Goal: Transaction & Acquisition: Purchase product/service

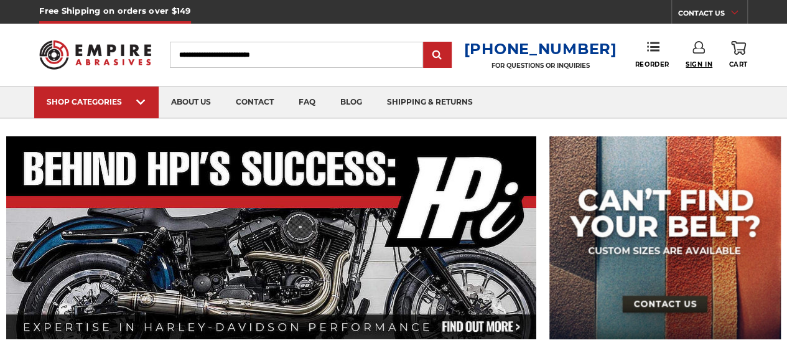
type input "**********"
click at [700, 60] on span "Sign In" at bounding box center [698, 64] width 27 height 8
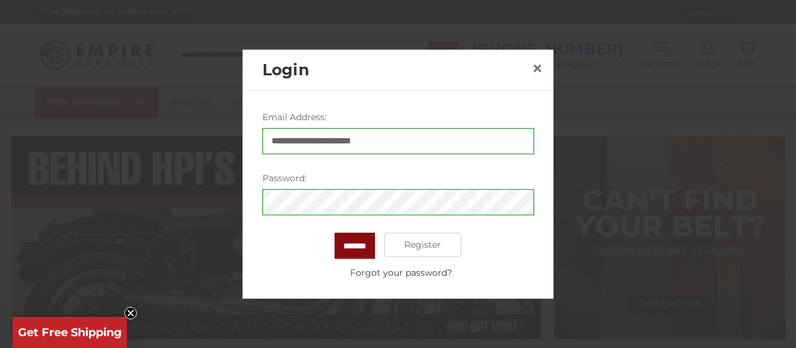
click at [351, 241] on input "*******" at bounding box center [355, 245] width 40 height 26
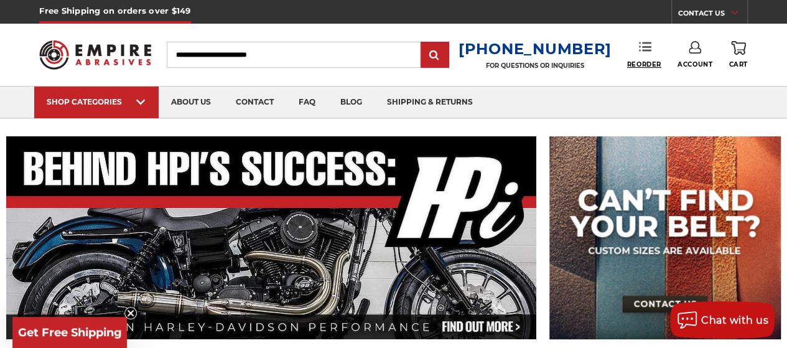
click at [644, 63] on span "Reorder" at bounding box center [644, 64] width 34 height 8
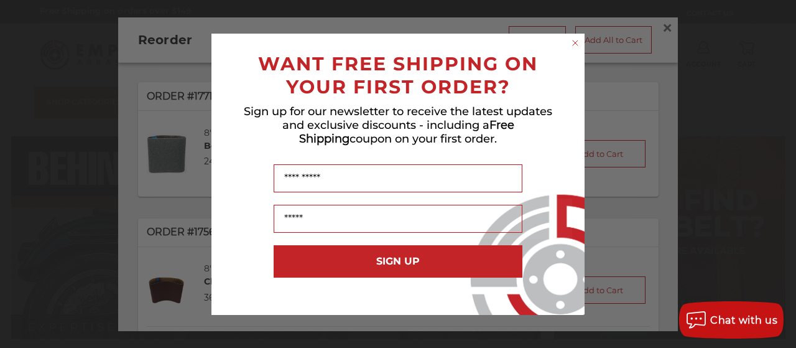
click at [574, 39] on circle "Close dialog" at bounding box center [576, 43] width 12 height 12
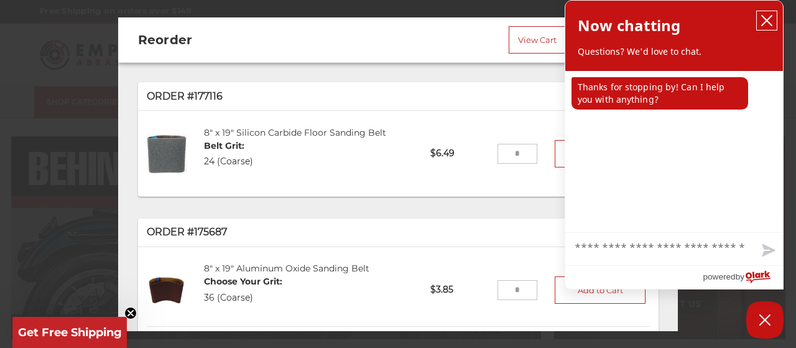
click at [767, 21] on icon "close chatbox" at bounding box center [767, 21] width 10 height 10
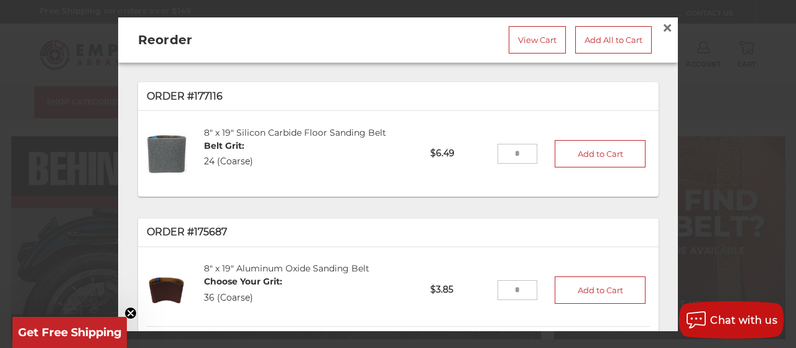
click at [516, 149] on input "tel" at bounding box center [517, 154] width 40 height 20
type input "*"
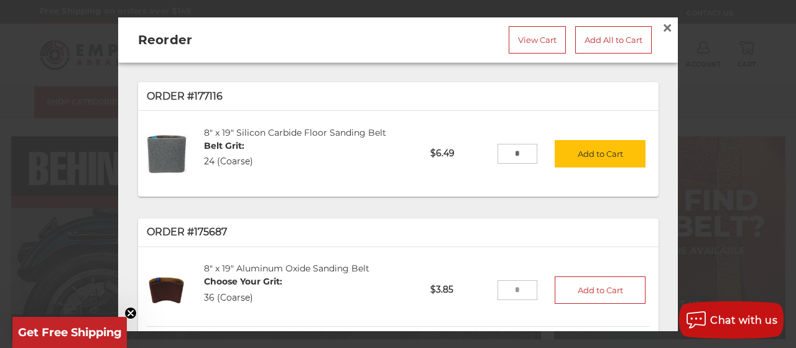
click at [511, 294] on input "tel" at bounding box center [517, 290] width 40 height 20
type input "*"
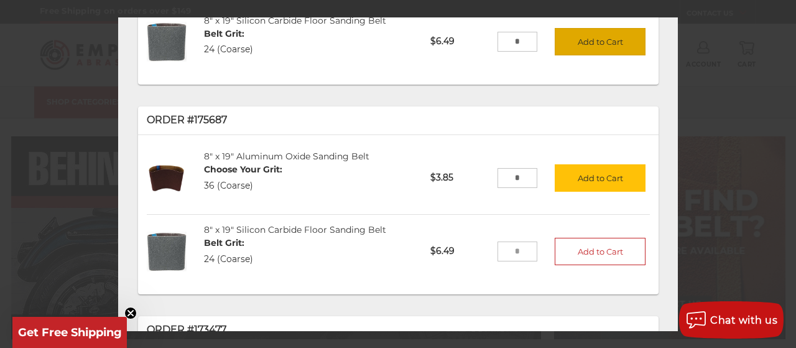
click at [592, 45] on button "Add to Cart" at bounding box center [600, 41] width 91 height 27
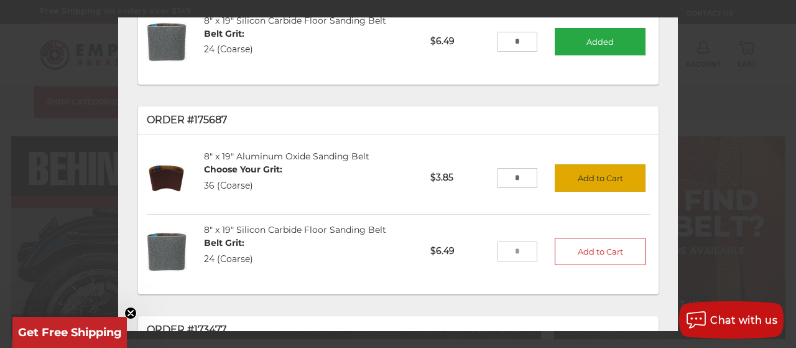
click at [585, 172] on button "Add to Cart" at bounding box center [600, 177] width 91 height 27
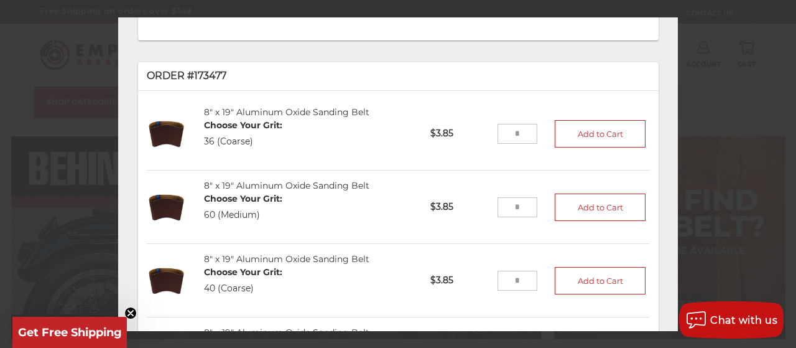
scroll to position [257, 0]
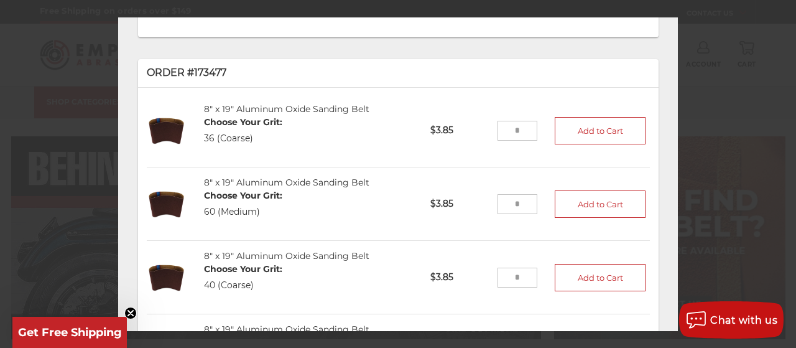
click at [502, 127] on input "tel" at bounding box center [517, 131] width 40 height 20
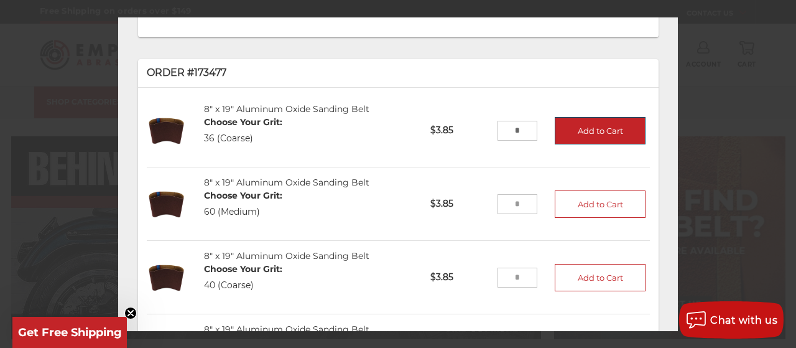
type input "*"
click at [555, 125] on button "Add to Cart" at bounding box center [600, 130] width 91 height 27
click at [509, 203] on input "tel" at bounding box center [517, 204] width 40 height 20
click at [511, 201] on input "tel" at bounding box center [517, 204] width 40 height 20
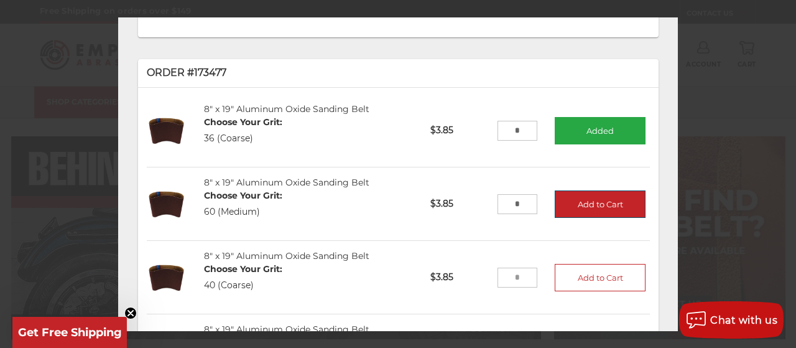
type input "*"
click at [555, 203] on button "Add to Cart" at bounding box center [600, 203] width 91 height 27
click at [513, 275] on input "tel" at bounding box center [517, 277] width 40 height 20
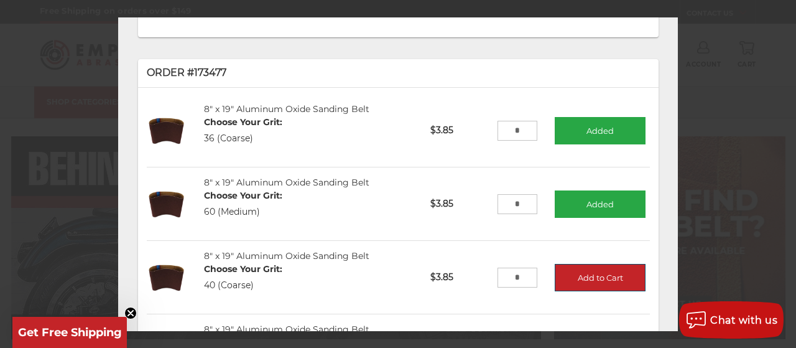
type input "*"
click at [555, 273] on button "Add to Cart" at bounding box center [600, 277] width 91 height 27
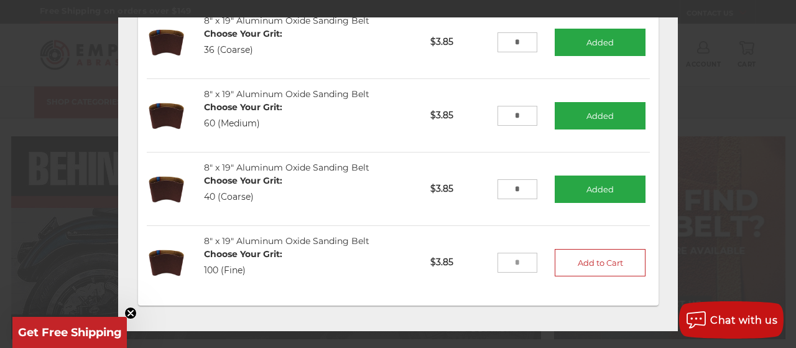
scroll to position [348, 0]
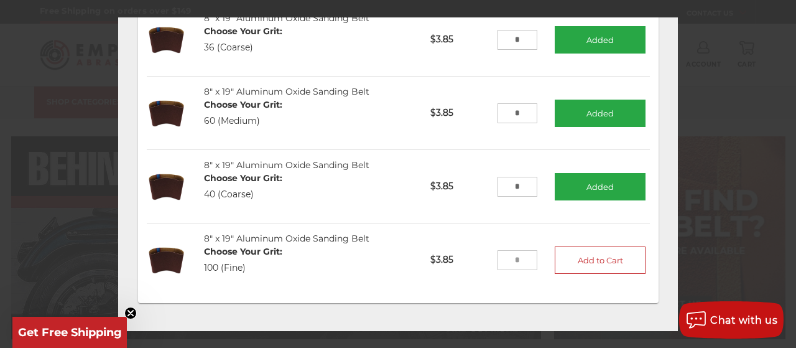
click at [509, 259] on input "tel" at bounding box center [517, 260] width 40 height 20
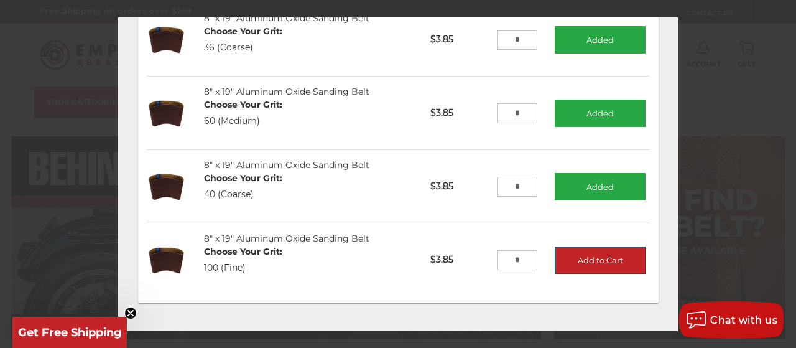
type input "*"
click at [559, 256] on button "Add to Cart" at bounding box center [600, 259] width 91 height 27
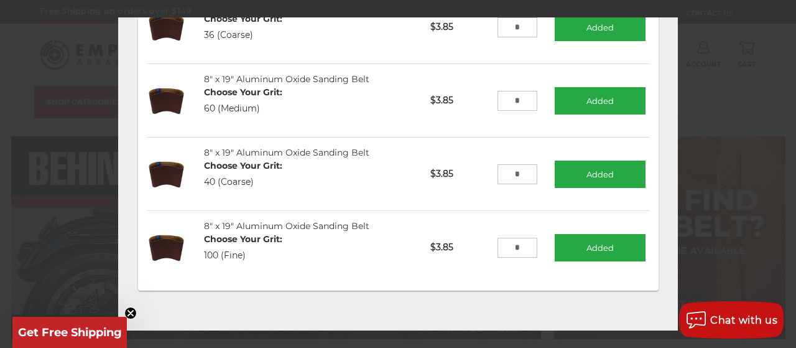
scroll to position [0, 0]
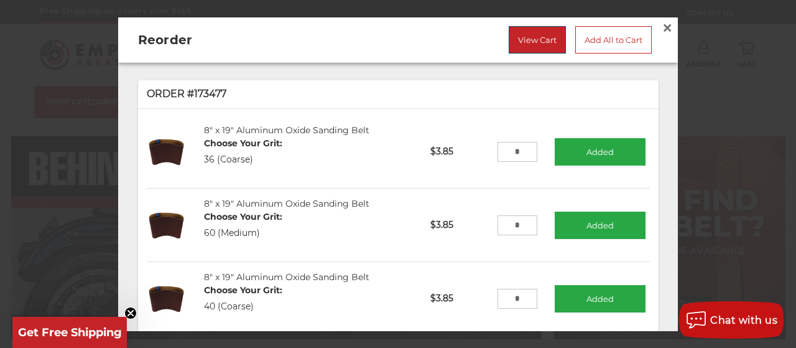
click at [526, 38] on link "View Cart" at bounding box center [537, 39] width 57 height 27
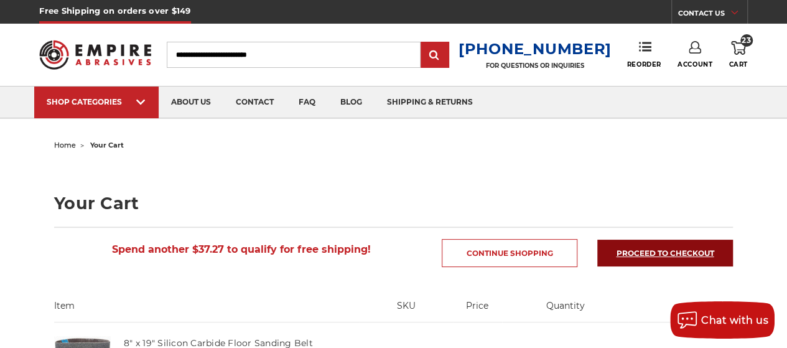
click at [670, 243] on link "Proceed to checkout" at bounding box center [665, 252] width 136 height 27
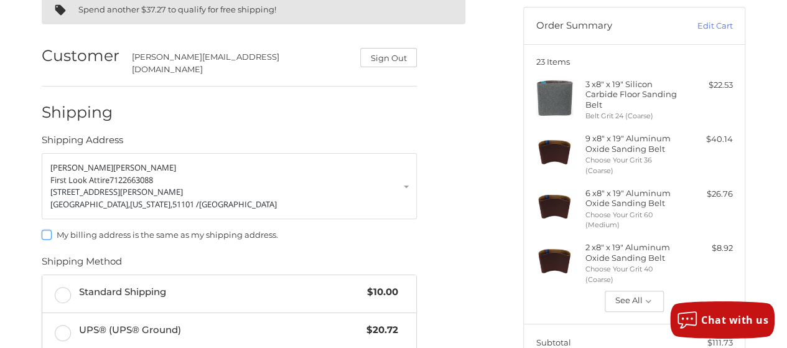
scroll to position [122, 0]
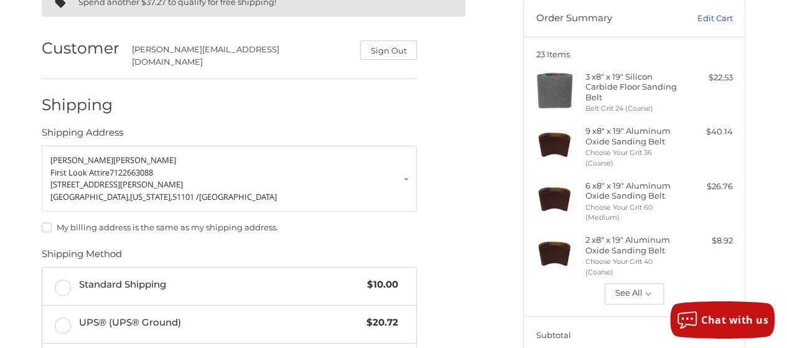
click at [716, 13] on link "Edit Cart" at bounding box center [701, 18] width 63 height 12
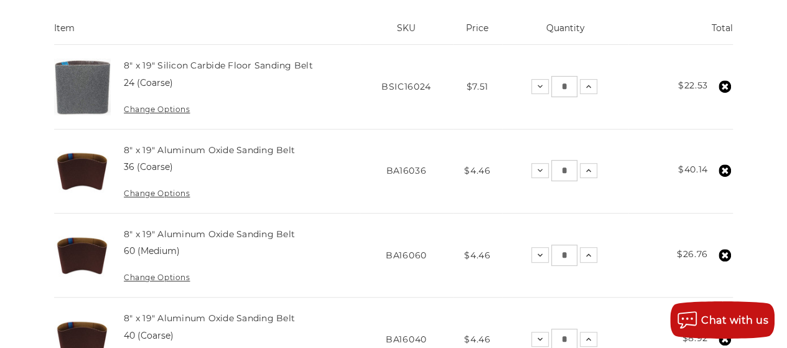
scroll to position [280, 0]
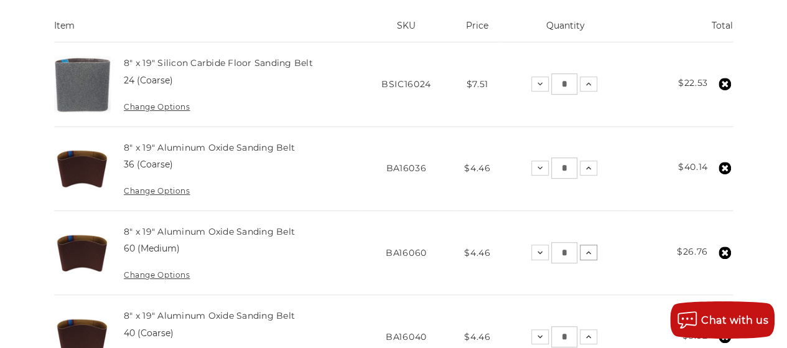
click at [585, 248] on icon at bounding box center [588, 252] width 10 height 10
click at [592, 251] on icon at bounding box center [590, 252] width 10 height 10
click at [592, 251] on icon at bounding box center [588, 252] width 10 height 10
click at [592, 251] on icon at bounding box center [590, 252] width 10 height 10
click at [585, 333] on icon at bounding box center [587, 336] width 10 height 10
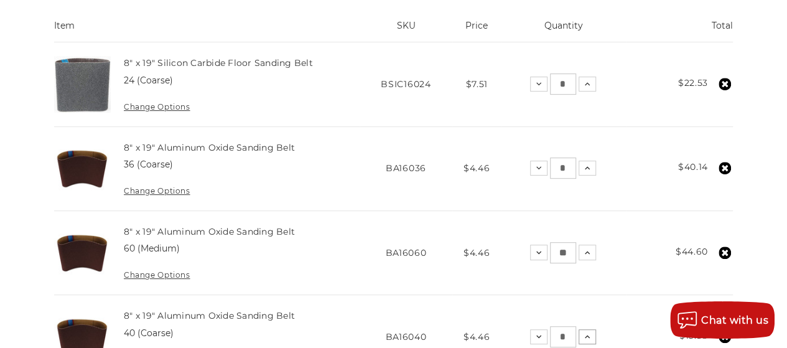
click at [585, 333] on icon at bounding box center [587, 336] width 10 height 10
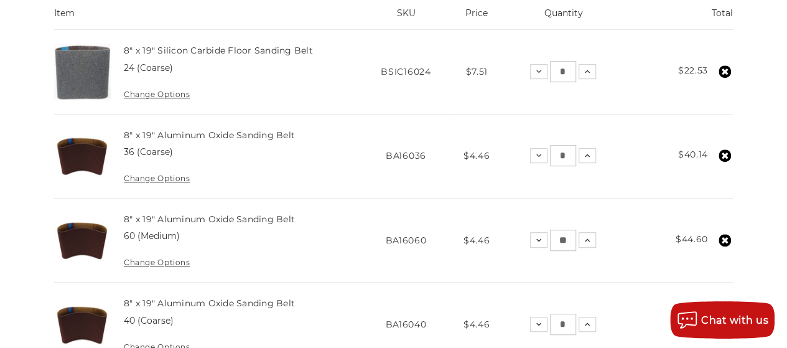
scroll to position [265, 0]
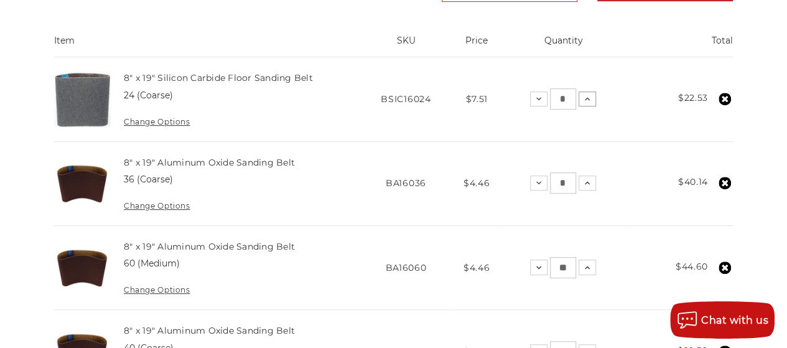
click at [588, 101] on icon at bounding box center [587, 99] width 10 height 10
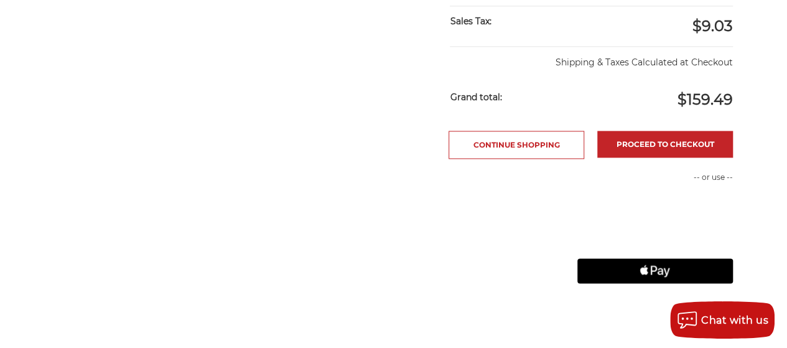
scroll to position [848, 0]
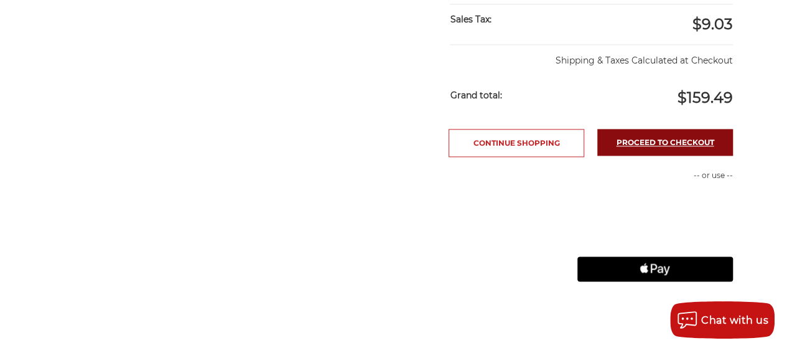
click at [700, 144] on link "Proceed to checkout" at bounding box center [665, 142] width 136 height 27
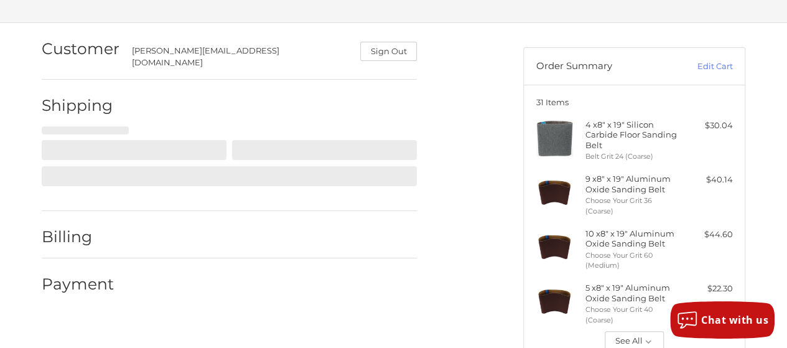
scroll to position [75, 0]
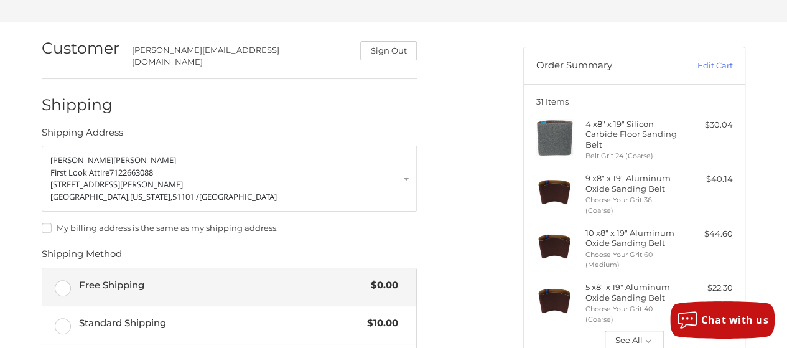
click at [55, 274] on label "Free Shipping $0.00" at bounding box center [229, 286] width 374 height 37
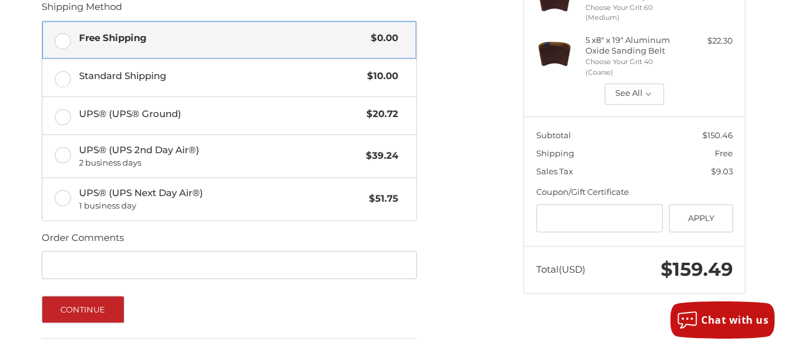
scroll to position [326, 0]
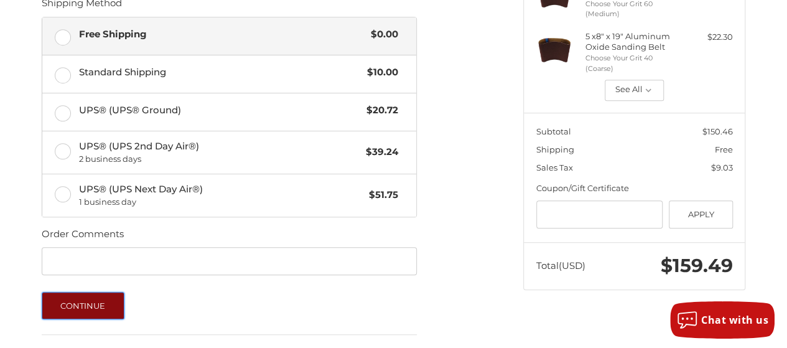
click at [111, 298] on button "Continue" at bounding box center [83, 305] width 83 height 27
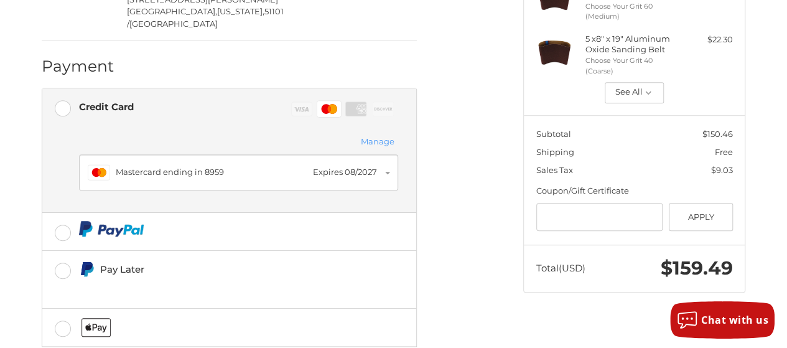
scroll to position [318, 0]
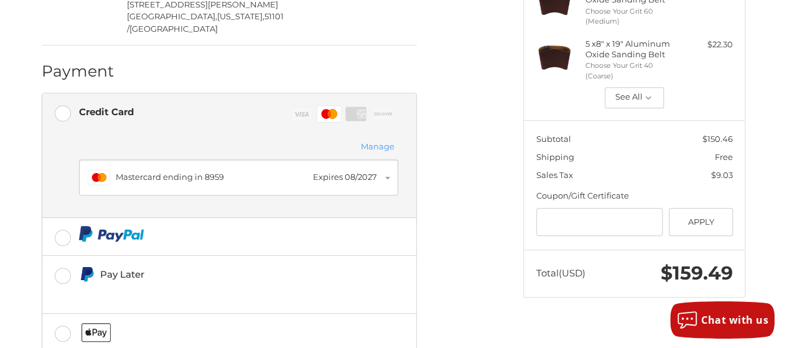
click at [385, 140] on button "Manage" at bounding box center [377, 147] width 41 height 14
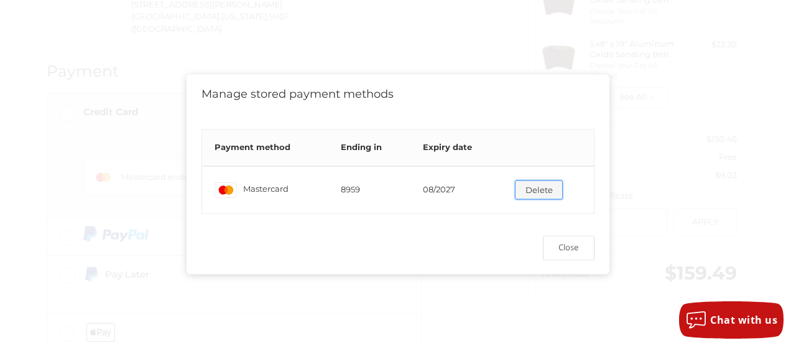
click at [522, 187] on button "Delete" at bounding box center [539, 189] width 48 height 19
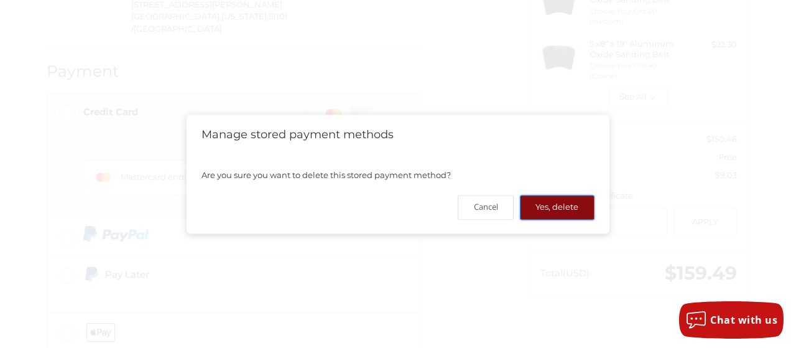
click at [552, 217] on button "Yes, delete" at bounding box center [557, 207] width 75 height 24
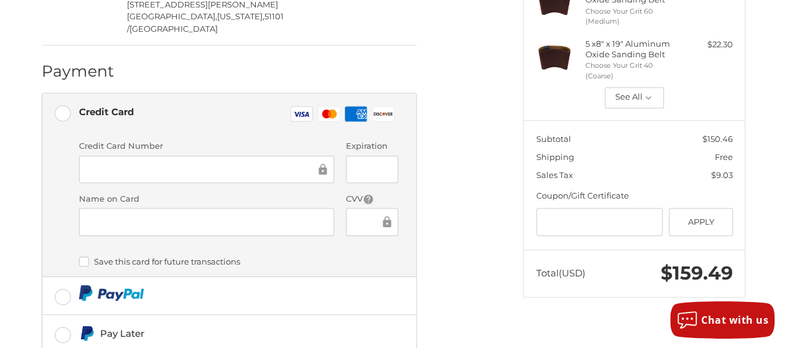
click at [104, 155] on div at bounding box center [206, 169] width 255 height 28
click at [351, 208] on div at bounding box center [372, 222] width 52 height 28
click at [82, 256] on label "Save this card for future transactions" at bounding box center [238, 261] width 319 height 10
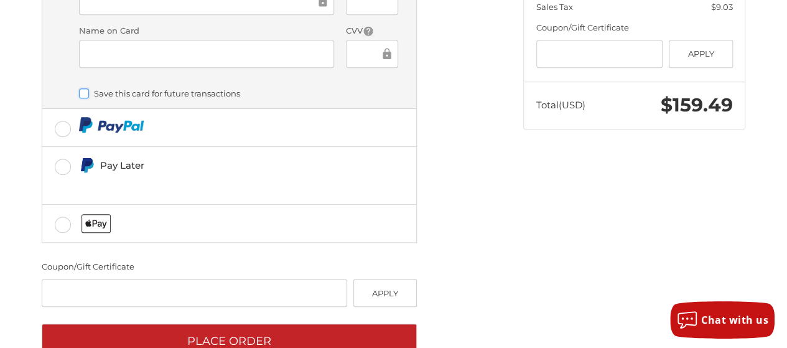
scroll to position [488, 0]
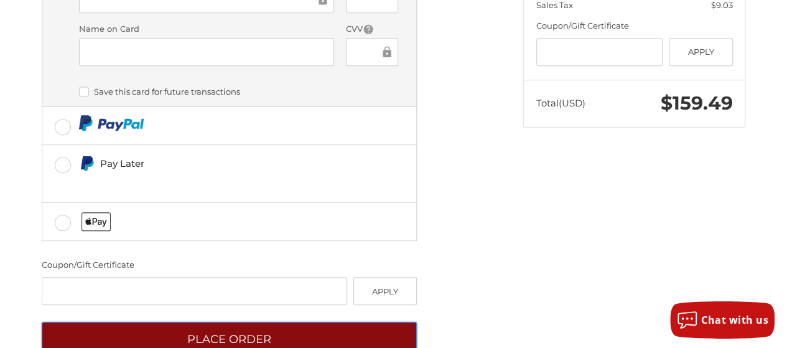
click at [242, 321] on button "Place Order" at bounding box center [229, 338] width 375 height 34
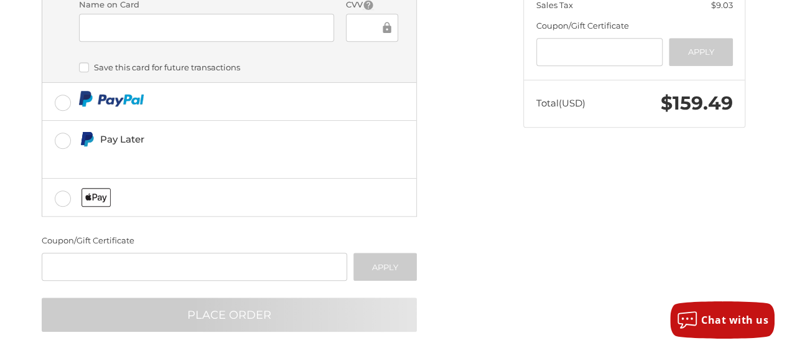
scroll to position [96, 0]
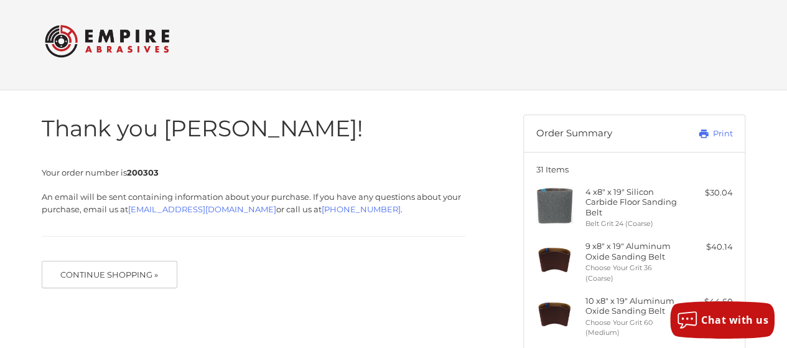
scroll to position [6, 0]
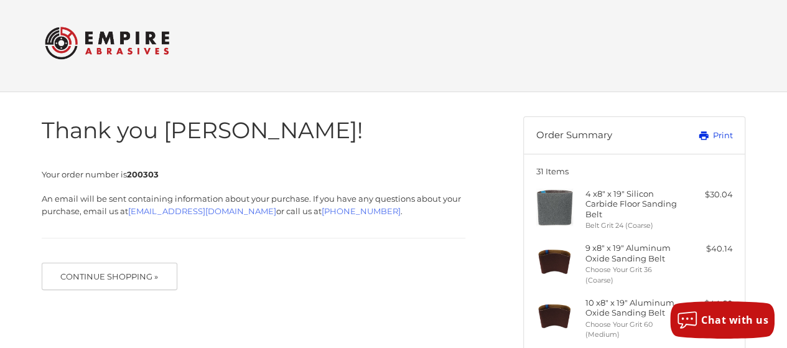
click at [714, 139] on link "Print" at bounding box center [701, 135] width 62 height 12
